Goal: Book appointment/travel/reservation

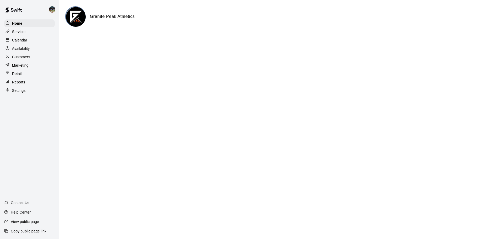
click at [38, 41] on div "Calendar" at bounding box center [29, 40] width 51 height 8
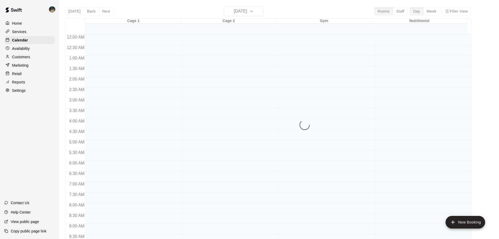
scroll to position [216, 0]
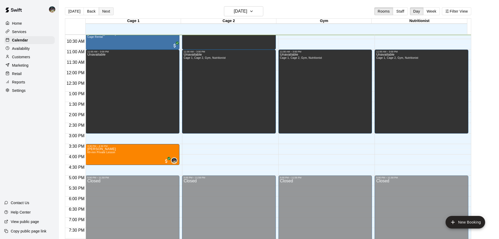
click at [109, 13] on button "Next" at bounding box center [106, 11] width 15 height 8
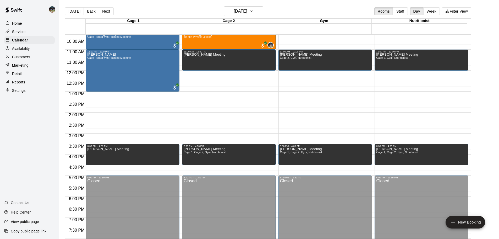
scroll to position [190, 0]
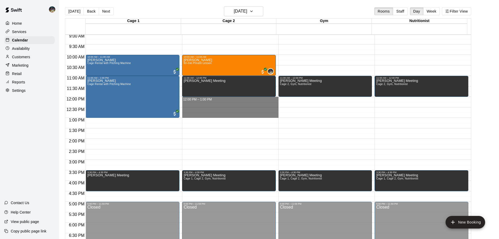
drag, startPoint x: 201, startPoint y: 98, endPoint x: 203, endPoint y: 114, distance: 16.6
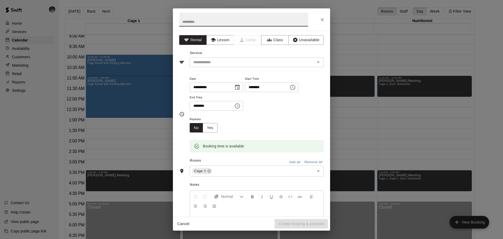
click at [219, 24] on input "text" at bounding box center [243, 20] width 129 height 14
type input "*"
type input "**********"
click at [295, 38] on button "Unavailable" at bounding box center [306, 40] width 35 height 10
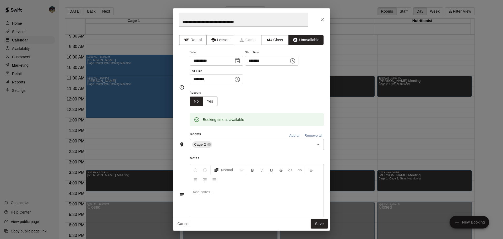
click at [286, 134] on button "Add all" at bounding box center [294, 136] width 17 height 8
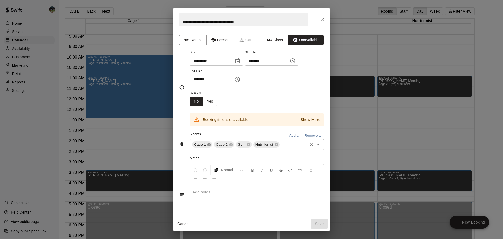
click at [210, 144] on icon at bounding box center [209, 144] width 4 height 4
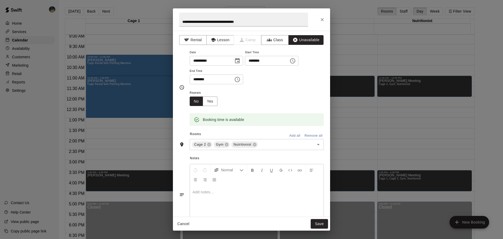
click at [317, 226] on button "Save" at bounding box center [319, 224] width 17 height 10
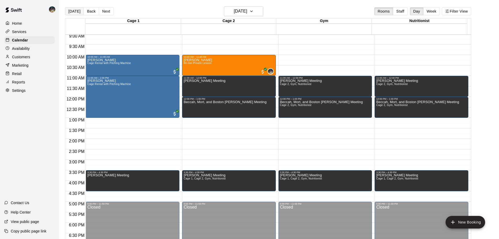
click at [74, 12] on button "[DATE]" at bounding box center [74, 11] width 19 height 8
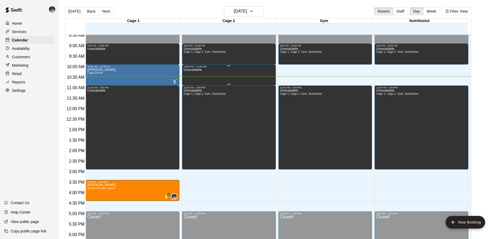
scroll to position [164, 0]
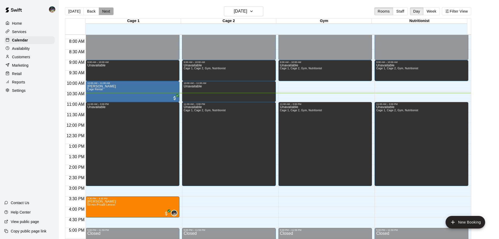
click at [103, 9] on button "Next" at bounding box center [106, 11] width 15 height 8
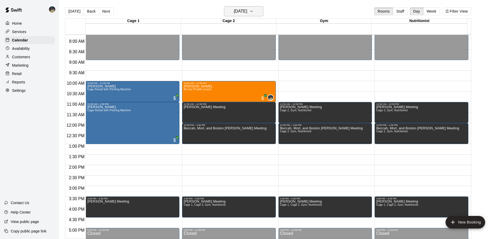
click at [240, 9] on h6 "[DATE]" at bounding box center [240, 11] width 13 height 7
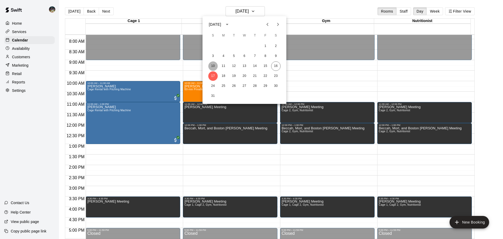
click at [213, 66] on button "10" at bounding box center [212, 65] width 9 height 9
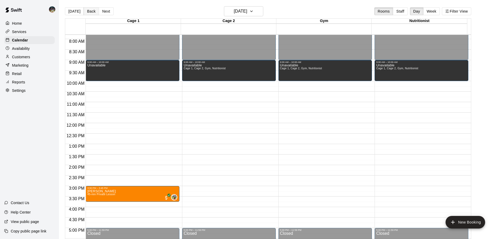
click at [89, 9] on button "Back" at bounding box center [91, 11] width 15 height 8
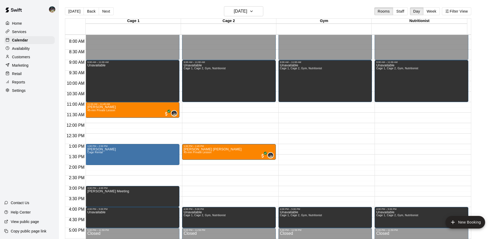
click at [235, 18] on div "[DATE] Back [DATE][DATE] Rooms Staff Day Week Filter View" at bounding box center [268, 12] width 407 height 12
click at [235, 8] on h6 "[DATE]" at bounding box center [240, 11] width 13 height 7
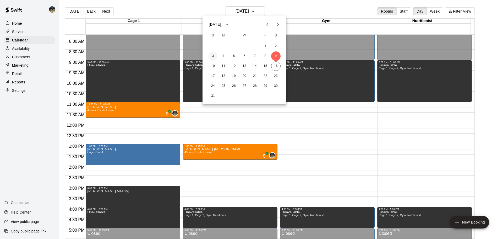
click at [214, 56] on button "3" at bounding box center [212, 55] width 9 height 9
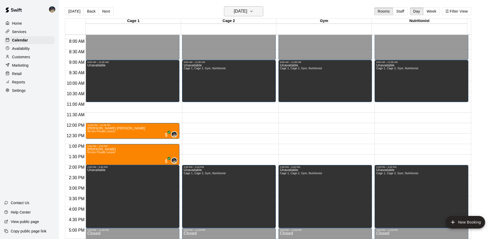
click at [239, 9] on h6 "[DATE]" at bounding box center [240, 11] width 13 height 7
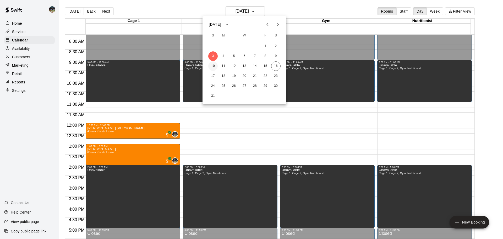
click at [214, 66] on button "10" at bounding box center [212, 65] width 9 height 9
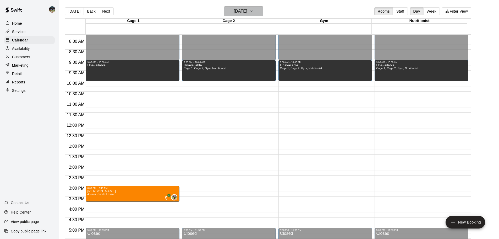
click at [235, 9] on h6 "[DATE]" at bounding box center [240, 11] width 13 height 7
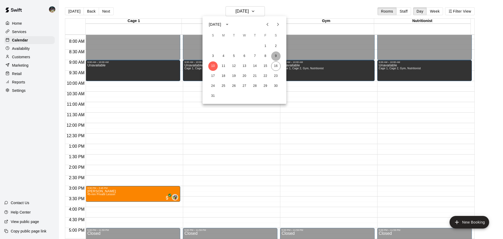
click at [278, 57] on button "9" at bounding box center [275, 55] width 9 height 9
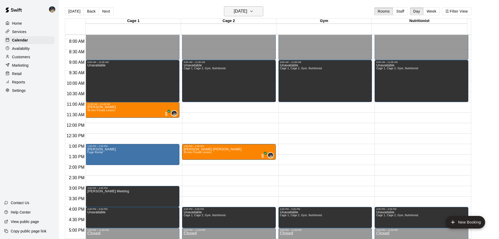
click at [242, 13] on h6 "[DATE]" at bounding box center [240, 11] width 13 height 7
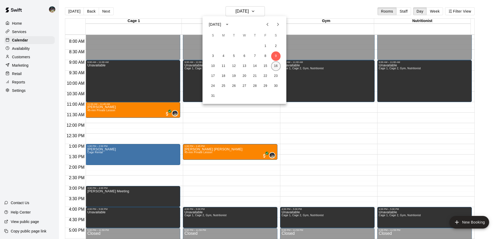
click at [277, 65] on button "16" at bounding box center [275, 65] width 9 height 9
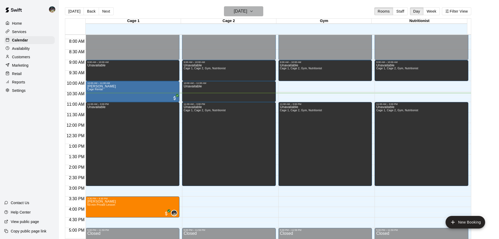
click at [239, 9] on h6 "[DATE]" at bounding box center [240, 11] width 13 height 7
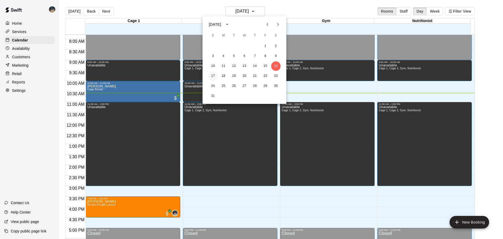
click at [212, 75] on button "17" at bounding box center [212, 75] width 9 height 9
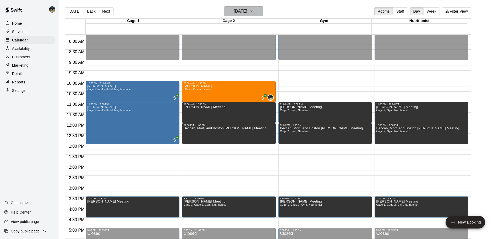
click at [243, 7] on button "[DATE]" at bounding box center [243, 11] width 39 height 10
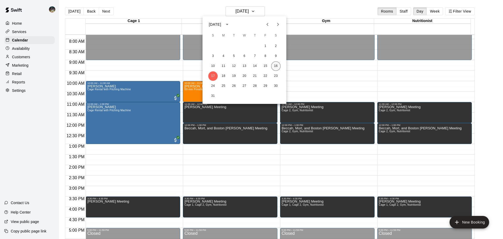
click at [278, 66] on button "16" at bounding box center [275, 65] width 9 height 9
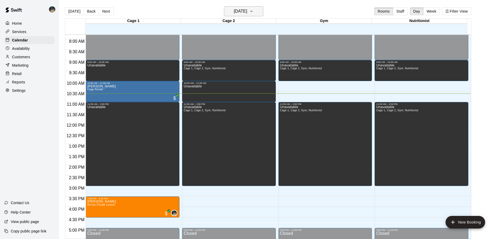
click at [238, 12] on h6 "[DATE]" at bounding box center [240, 11] width 13 height 7
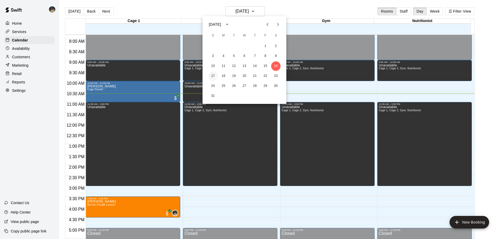
click at [216, 73] on button "17" at bounding box center [212, 75] width 9 height 9
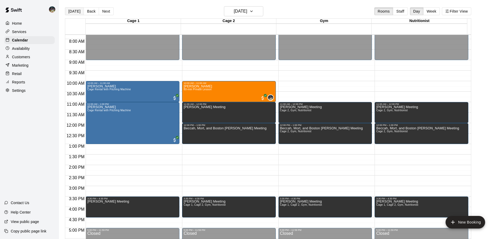
click at [75, 12] on button "[DATE]" at bounding box center [74, 11] width 19 height 8
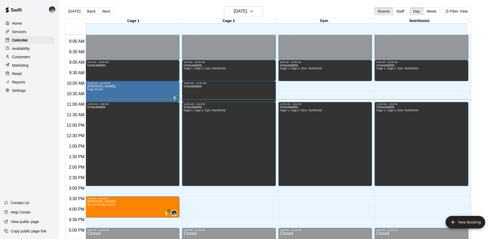
click at [104, 10] on button "Next" at bounding box center [106, 11] width 15 height 8
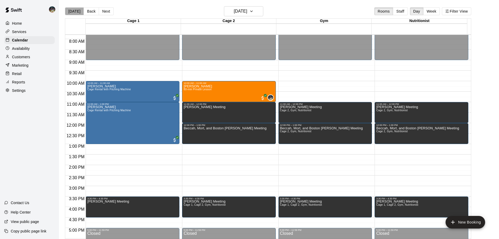
click at [74, 11] on button "[DATE]" at bounding box center [74, 11] width 19 height 8
